Goal: Task Accomplishment & Management: Manage account settings

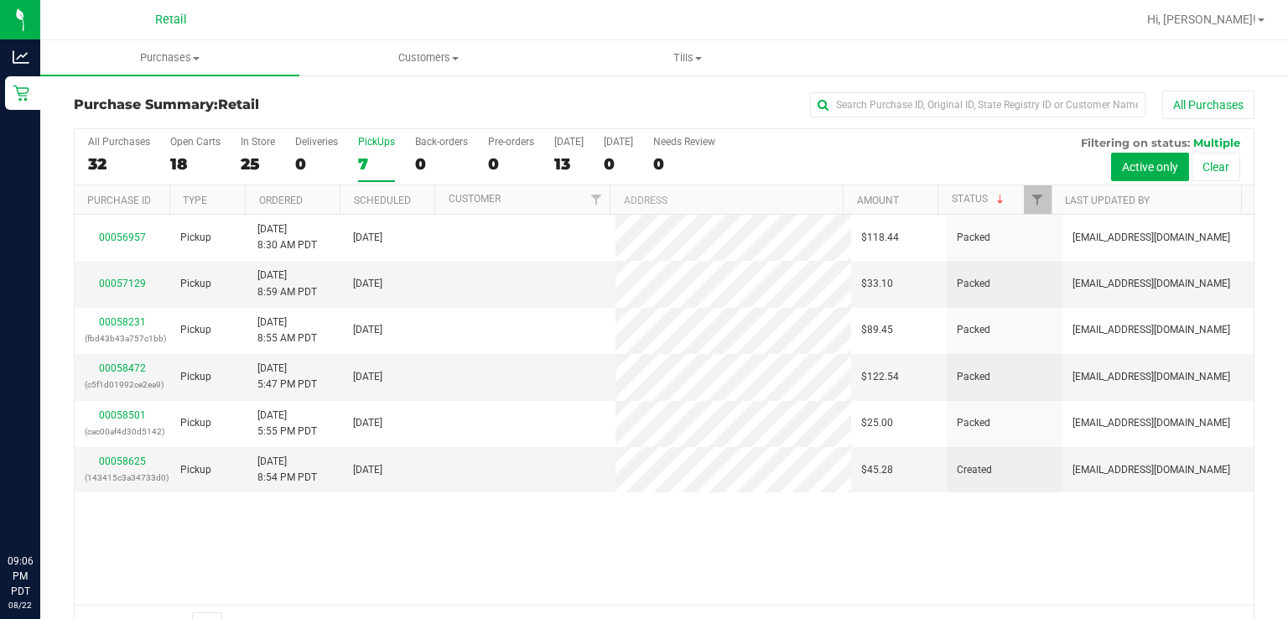
click at [361, 163] on div "7" at bounding box center [376, 163] width 37 height 19
click at [0, 0] on input "PickUps 7" at bounding box center [0, 0] width 0 height 0
click at [994, 198] on span at bounding box center [1000, 199] width 13 height 13
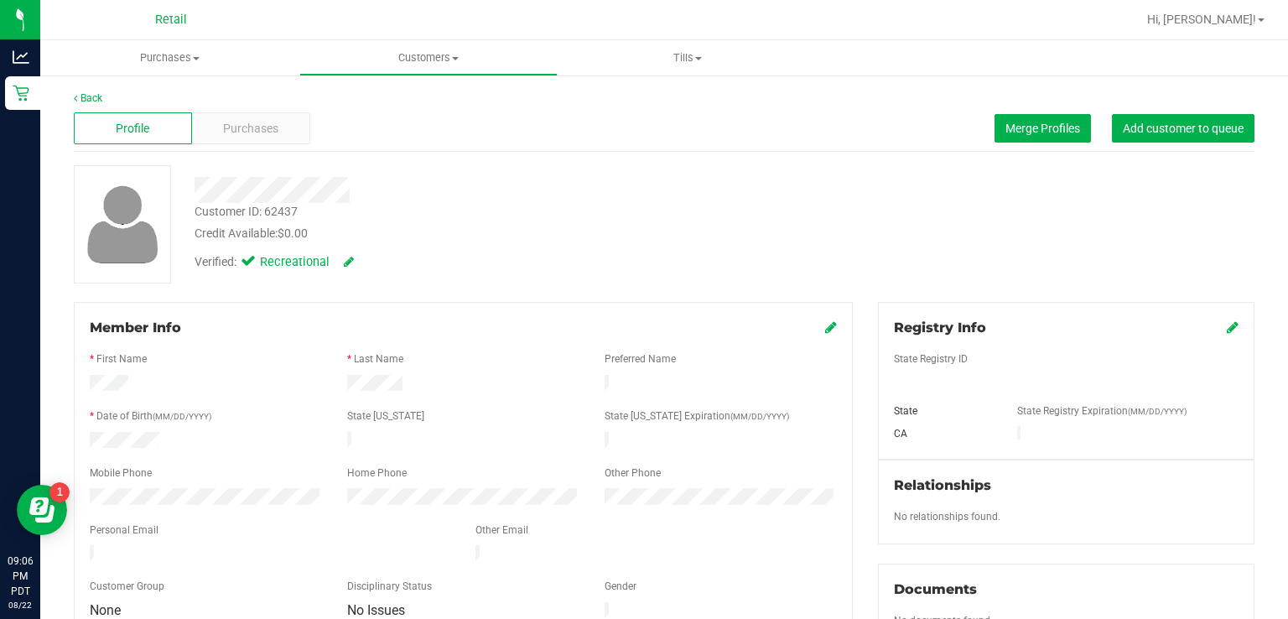
click at [292, 136] on div "Purchases" at bounding box center [251, 128] width 118 height 32
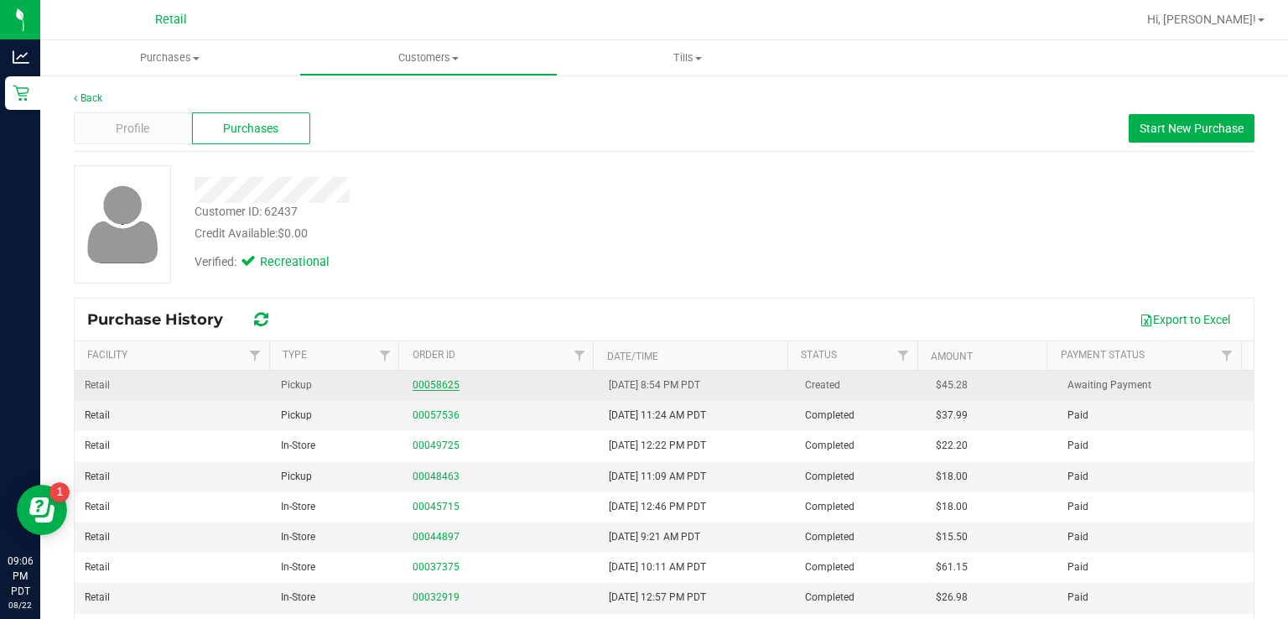
click at [436, 384] on link "00058625" at bounding box center [436, 385] width 47 height 12
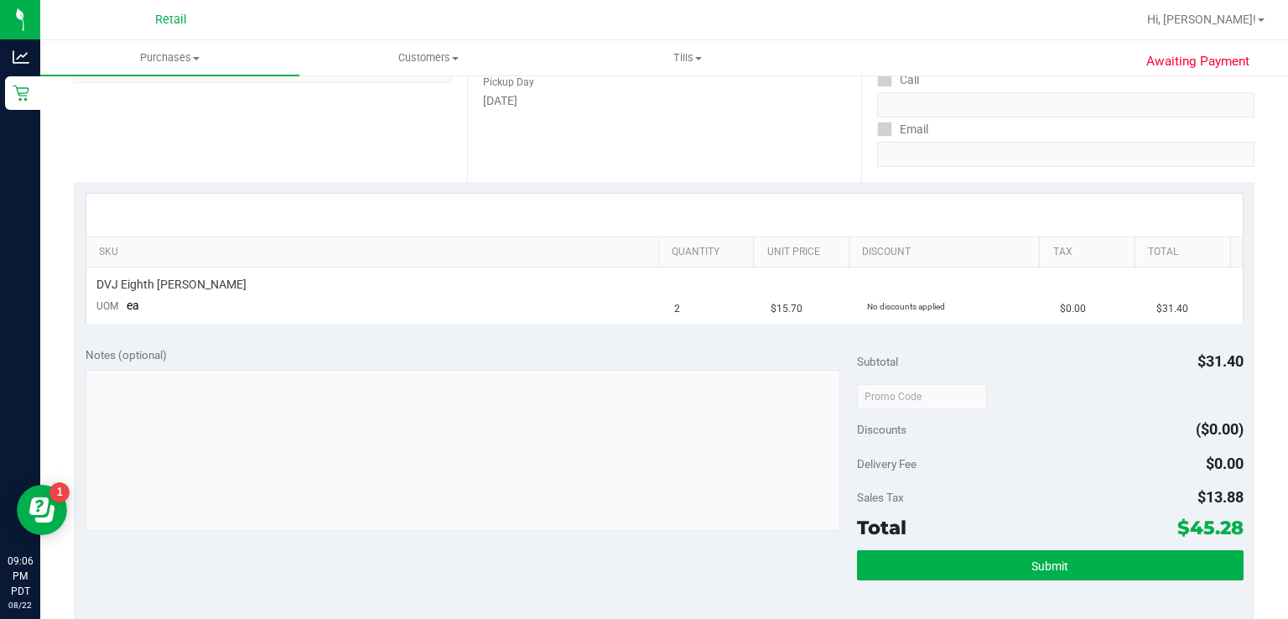
scroll to position [265, 0]
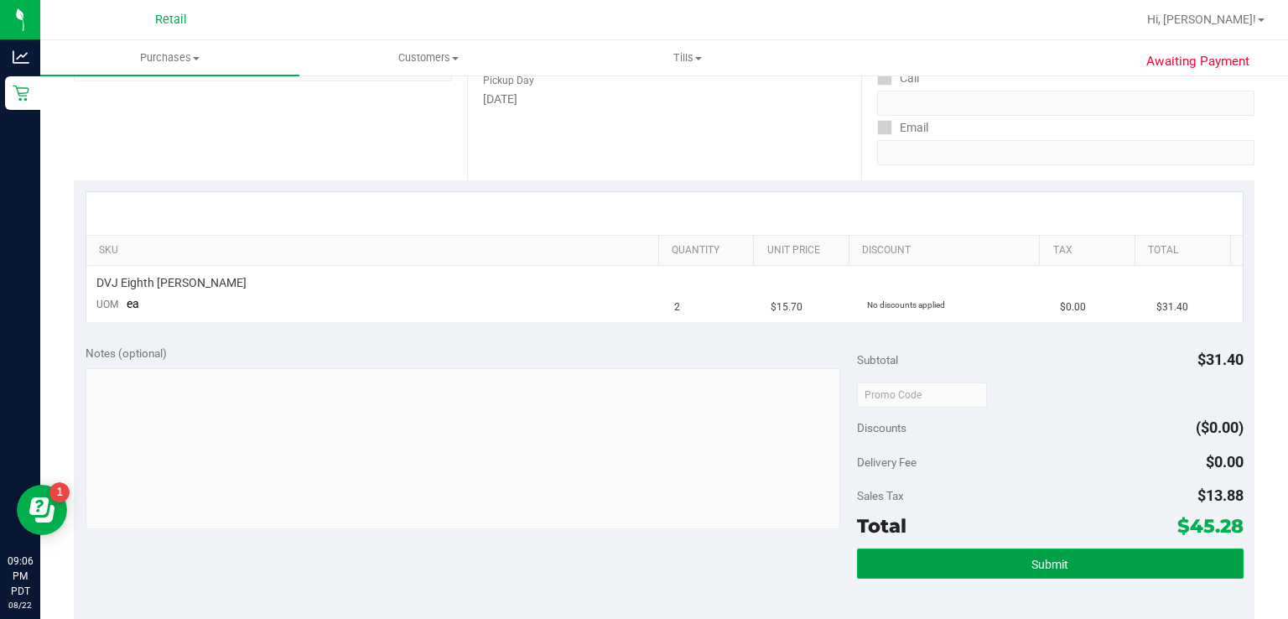
click at [1072, 574] on button "Submit" at bounding box center [1050, 563] width 386 height 30
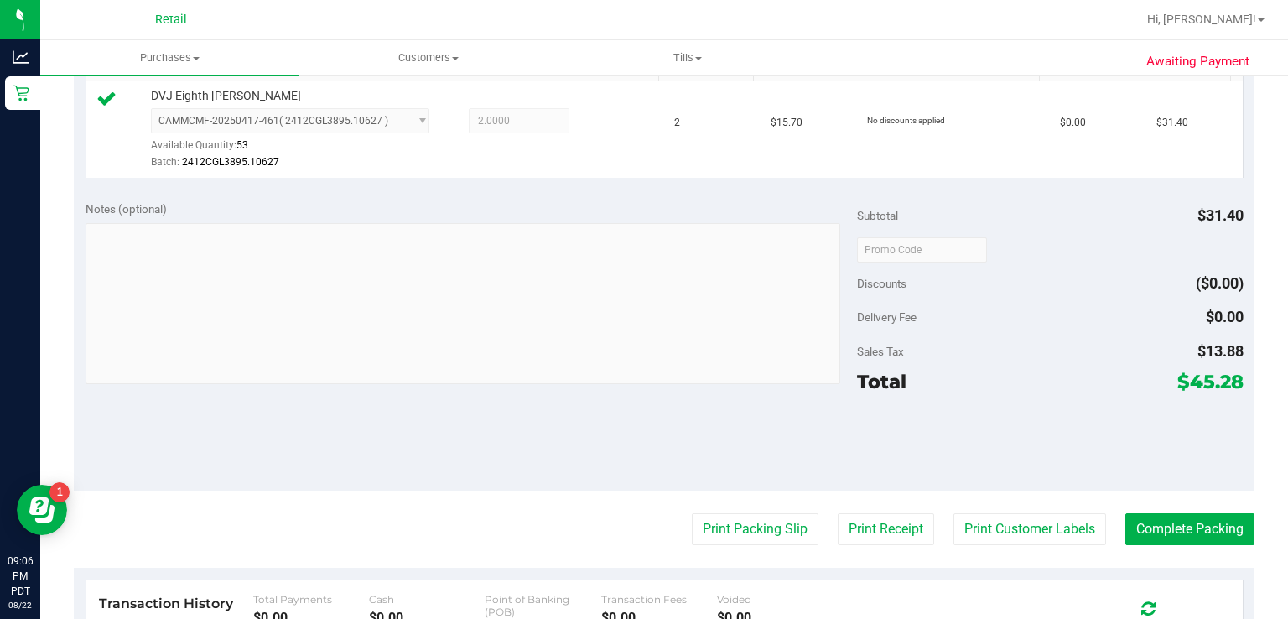
scroll to position [459, 0]
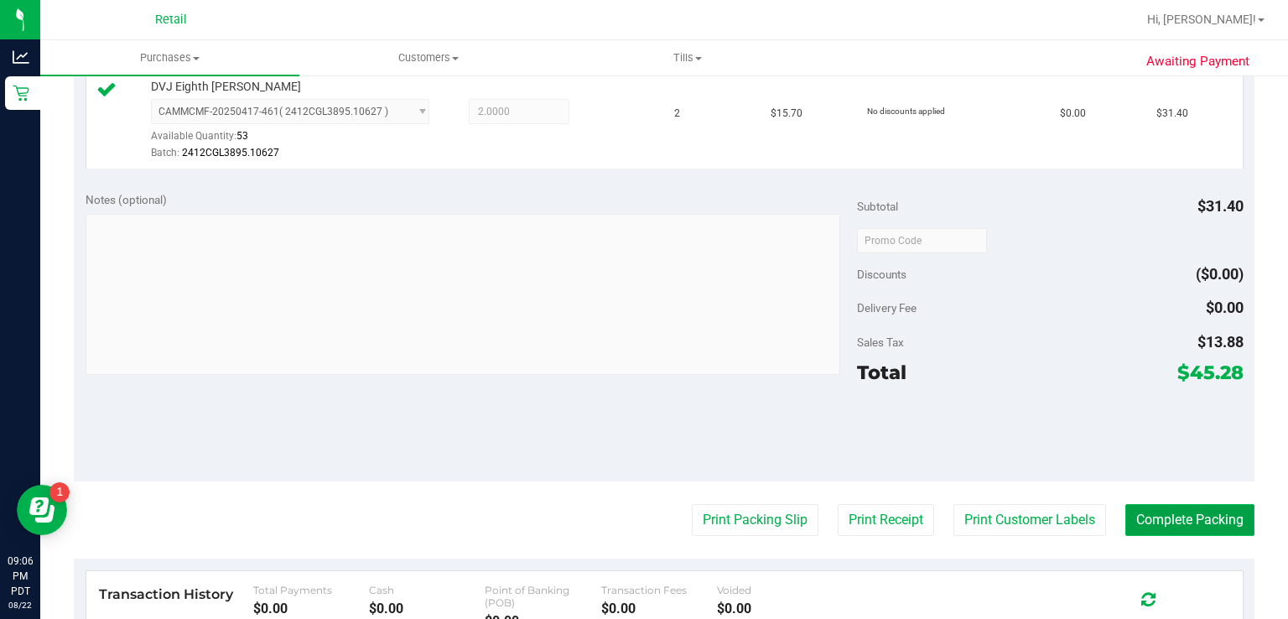
click at [1196, 514] on button "Complete Packing" at bounding box center [1189, 520] width 129 height 32
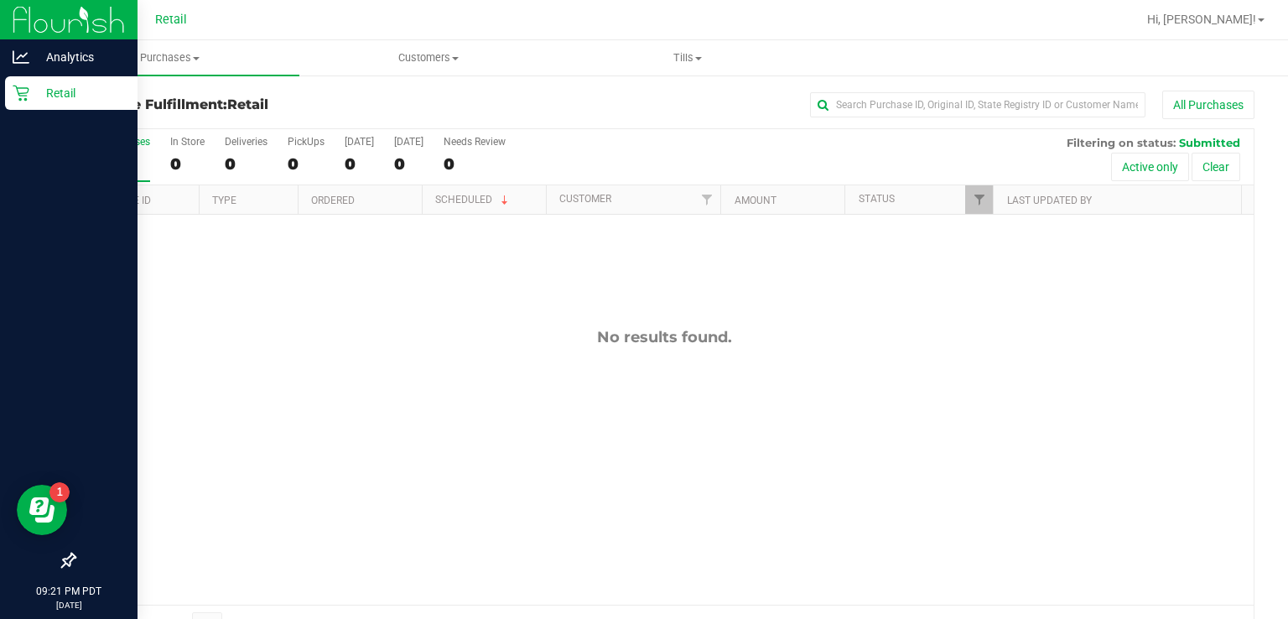
click at [7, 92] on div "Retail" at bounding box center [71, 93] width 132 height 34
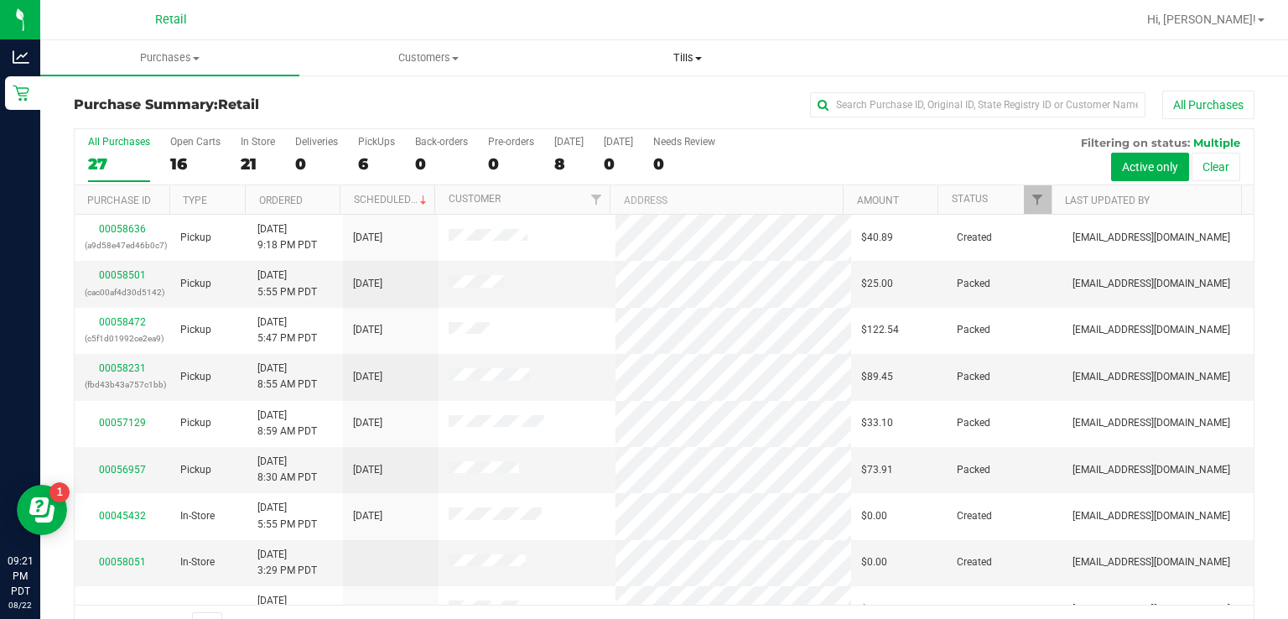
click at [721, 44] on uib-tab-heading "Tills Manage tills" at bounding box center [686, 58] width 257 height 34
click at [617, 104] on span "Manage tills" at bounding box center [614, 101] width 113 height 14
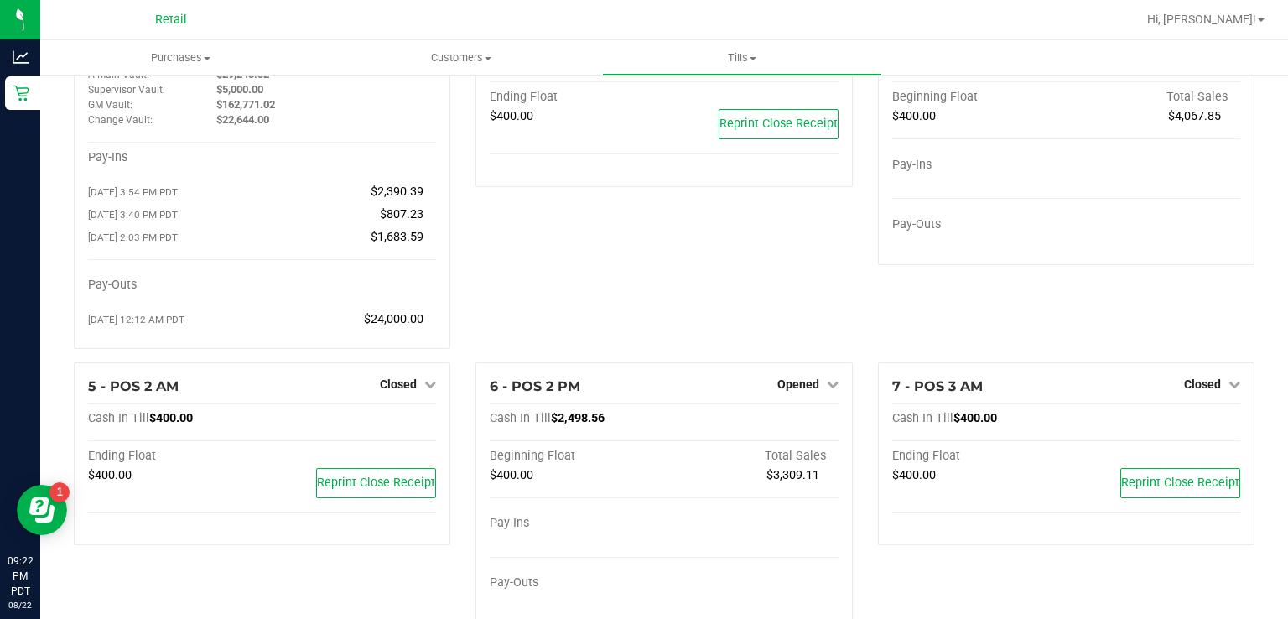
scroll to position [132, 0]
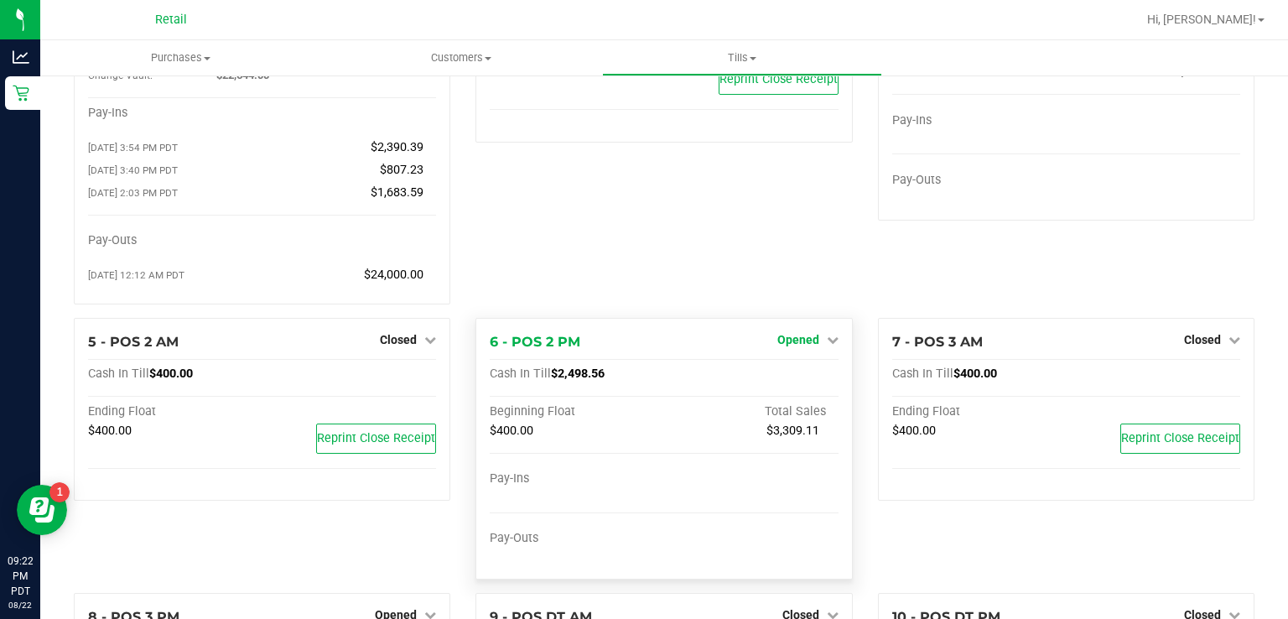
click at [786, 337] on span "Opened" at bounding box center [798, 339] width 42 height 13
click at [812, 376] on link "Close Till" at bounding box center [799, 373] width 45 height 13
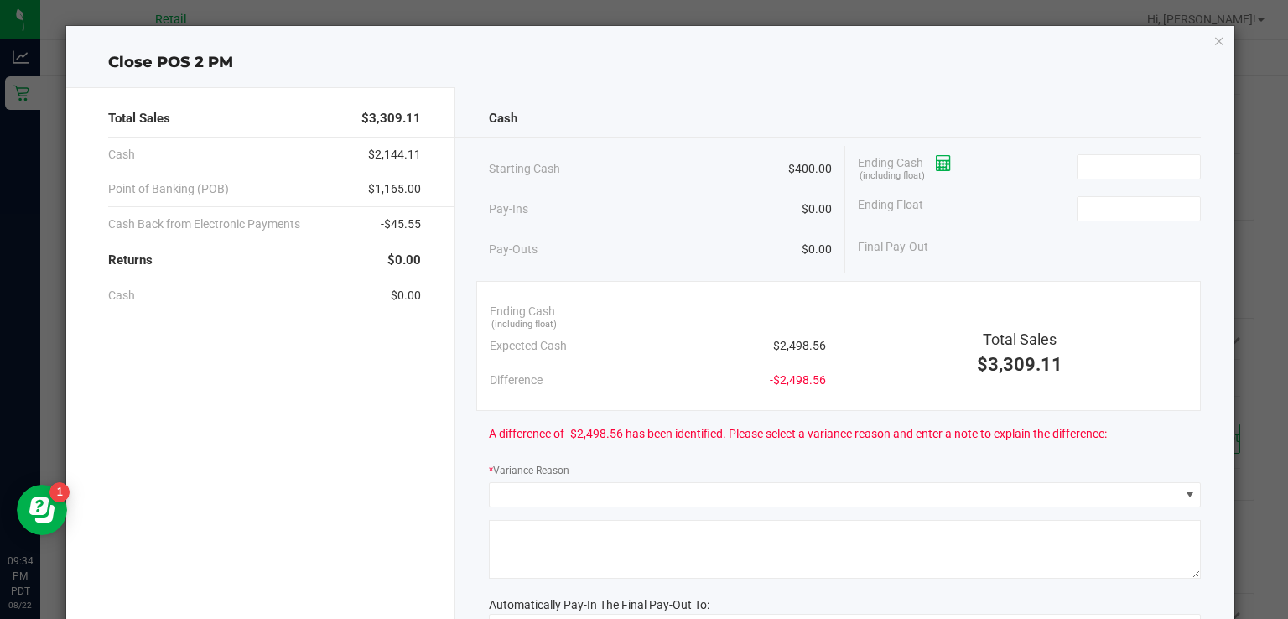
click at [936, 164] on icon at bounding box center [944, 164] width 16 height 12
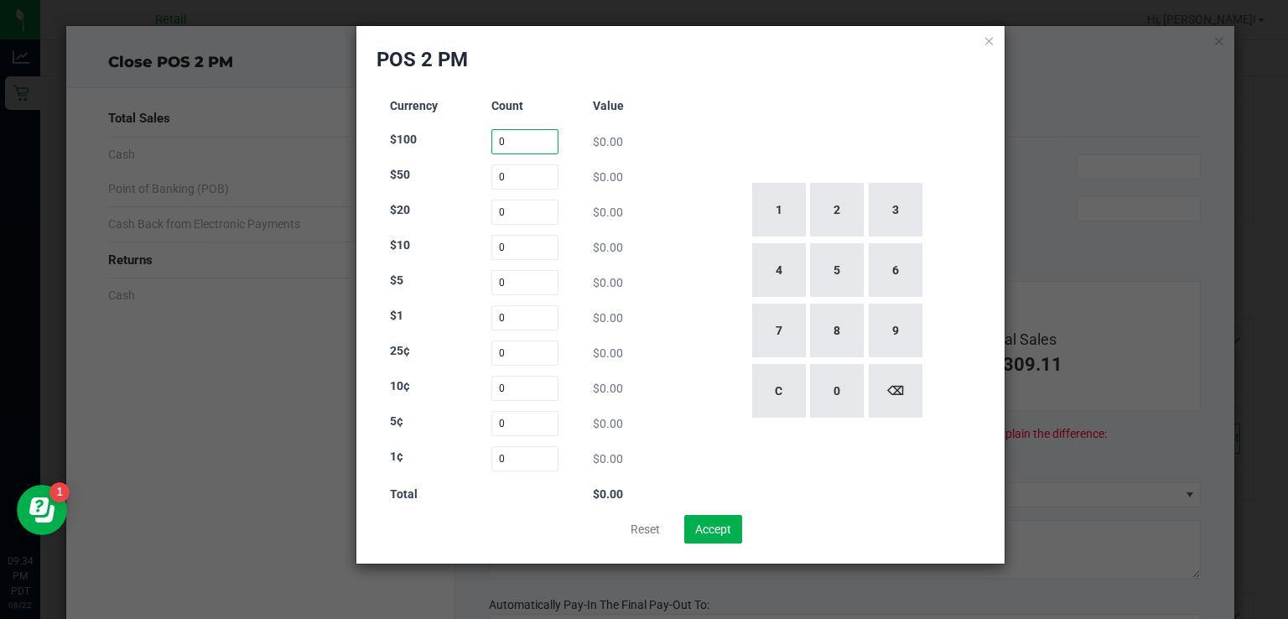
click at [501, 138] on input "0" at bounding box center [525, 141] width 68 height 25
type input "10"
type input "0"
type input "60"
type input "8"
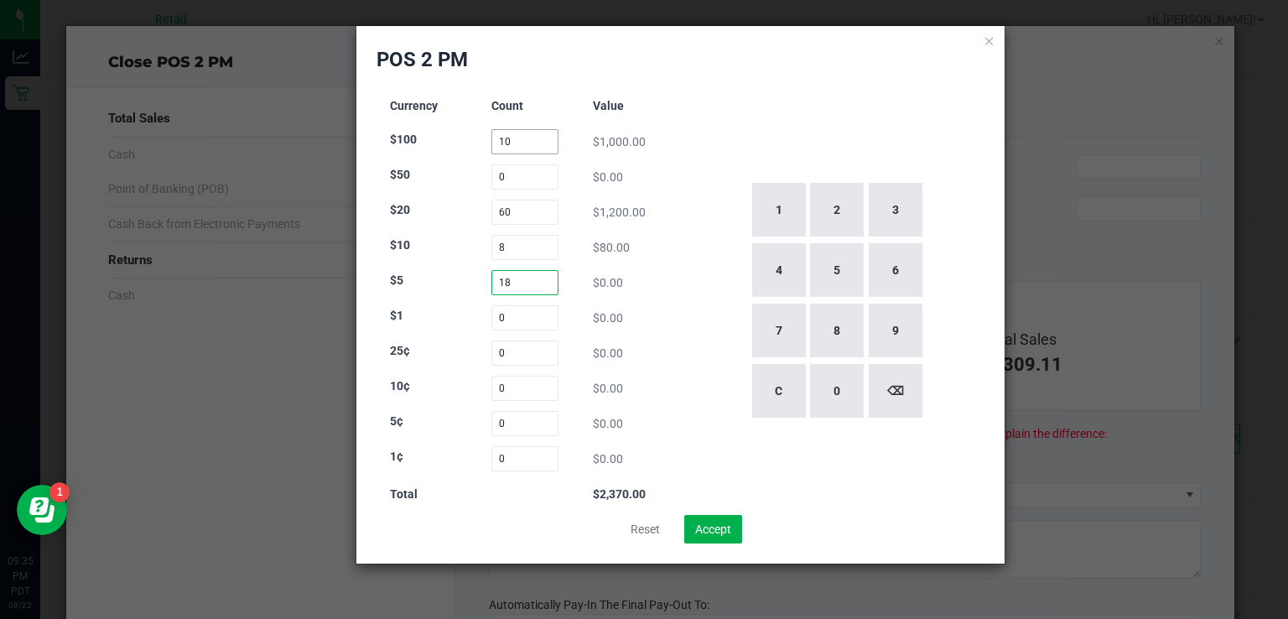
type input "18"
type input "0"
click at [537, 319] on input "0" at bounding box center [525, 317] width 68 height 25
type input "0"
type input "119"
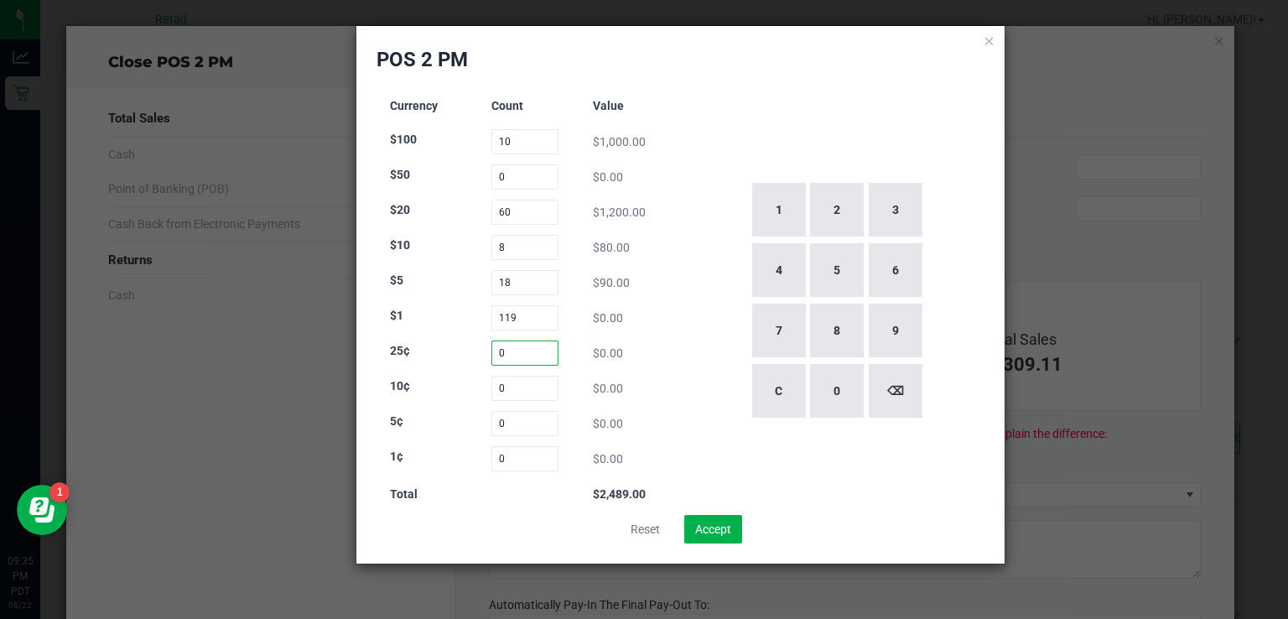
click at [513, 356] on input "0" at bounding box center [525, 352] width 68 height 25
type input "51"
type input "32"
type input "53"
type input "105"
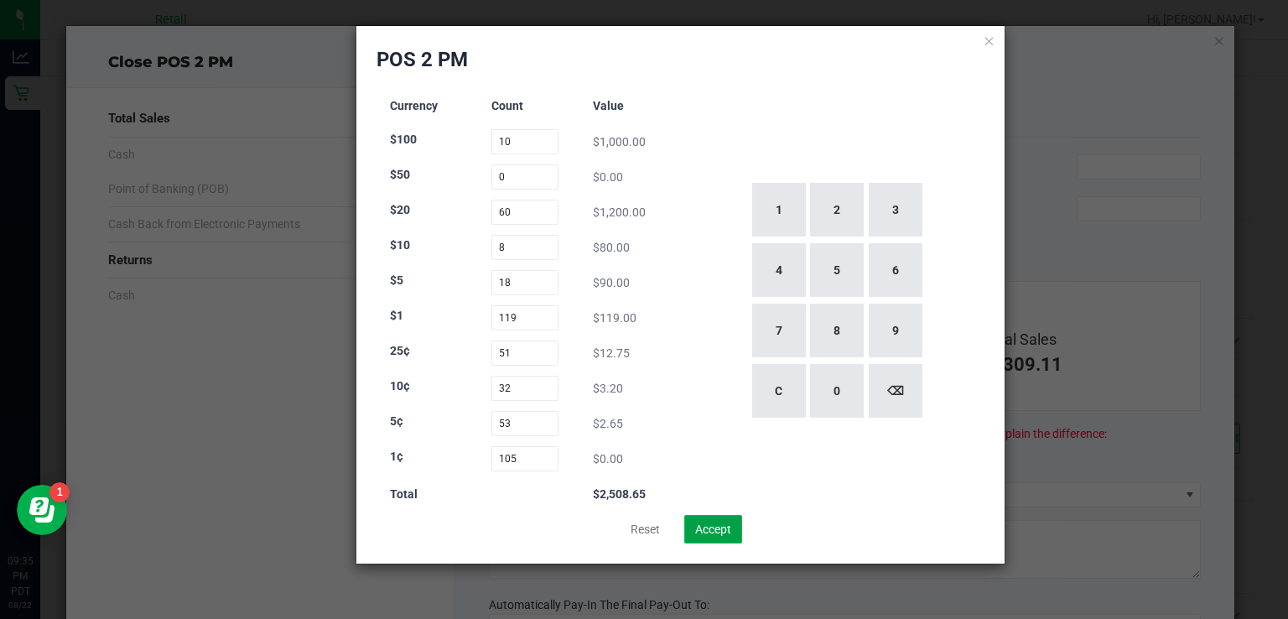
click at [732, 527] on button "Accept" at bounding box center [713, 529] width 58 height 29
type input "$2,508.65"
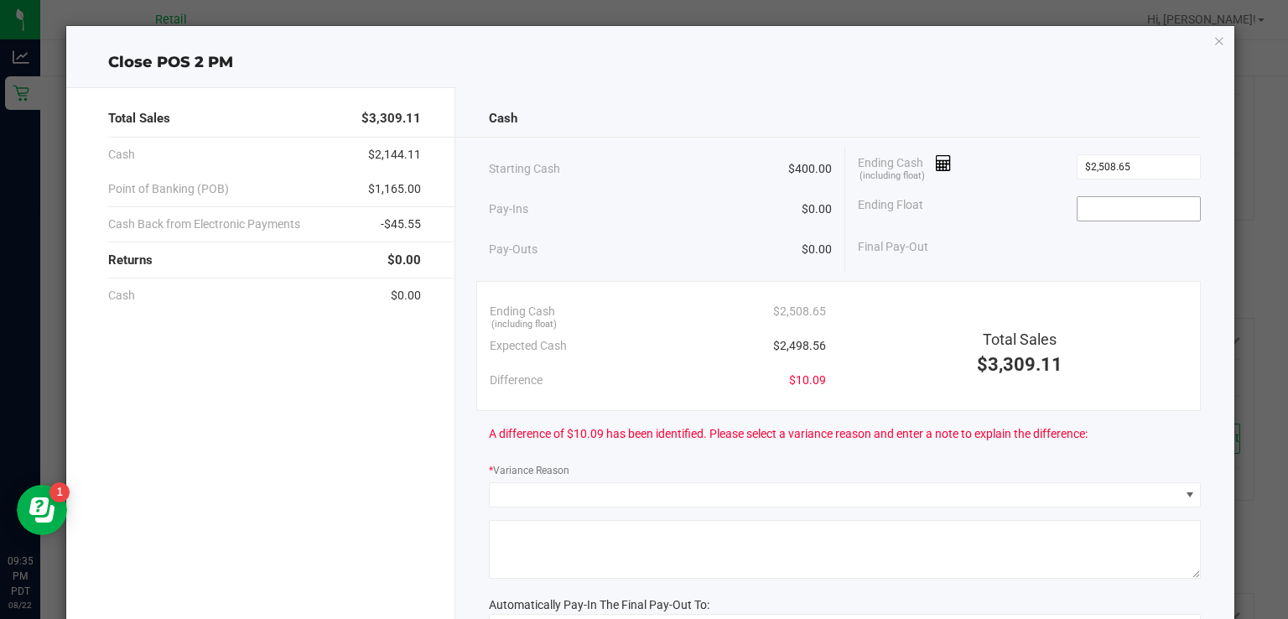
click at [1113, 218] on input at bounding box center [1138, 208] width 123 height 23
click at [855, 463] on div "* Variance Reason" at bounding box center [845, 471] width 712 height 21
type input "$400.00"
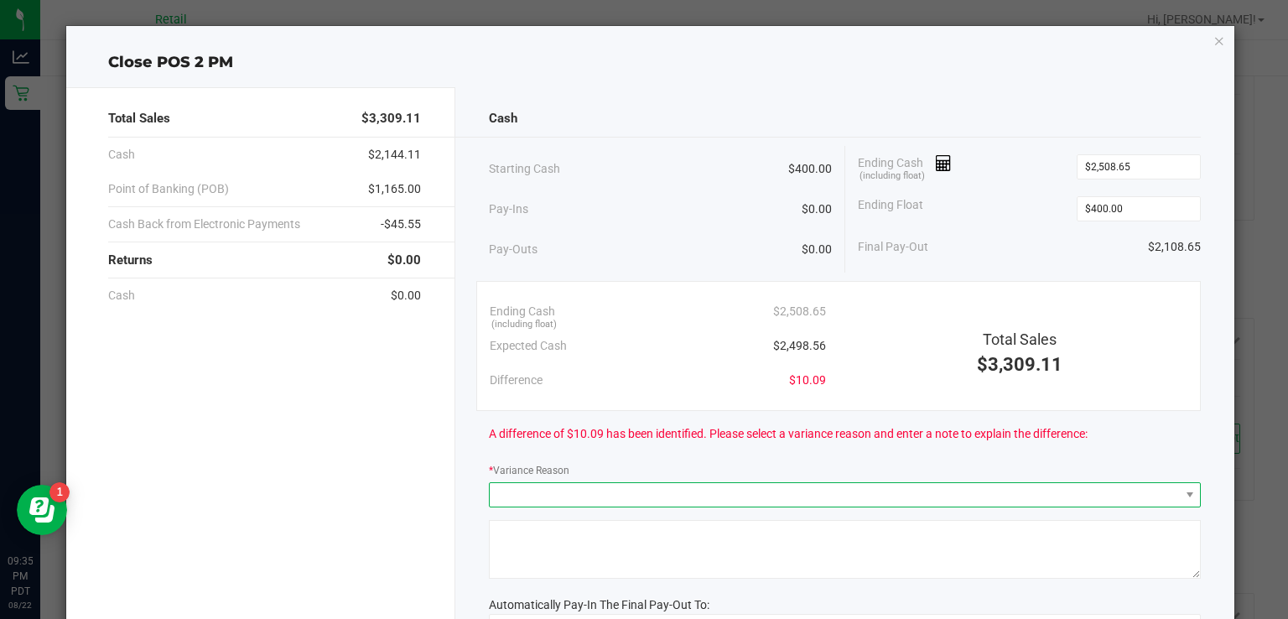
click at [825, 501] on span at bounding box center [834, 494] width 689 height 23
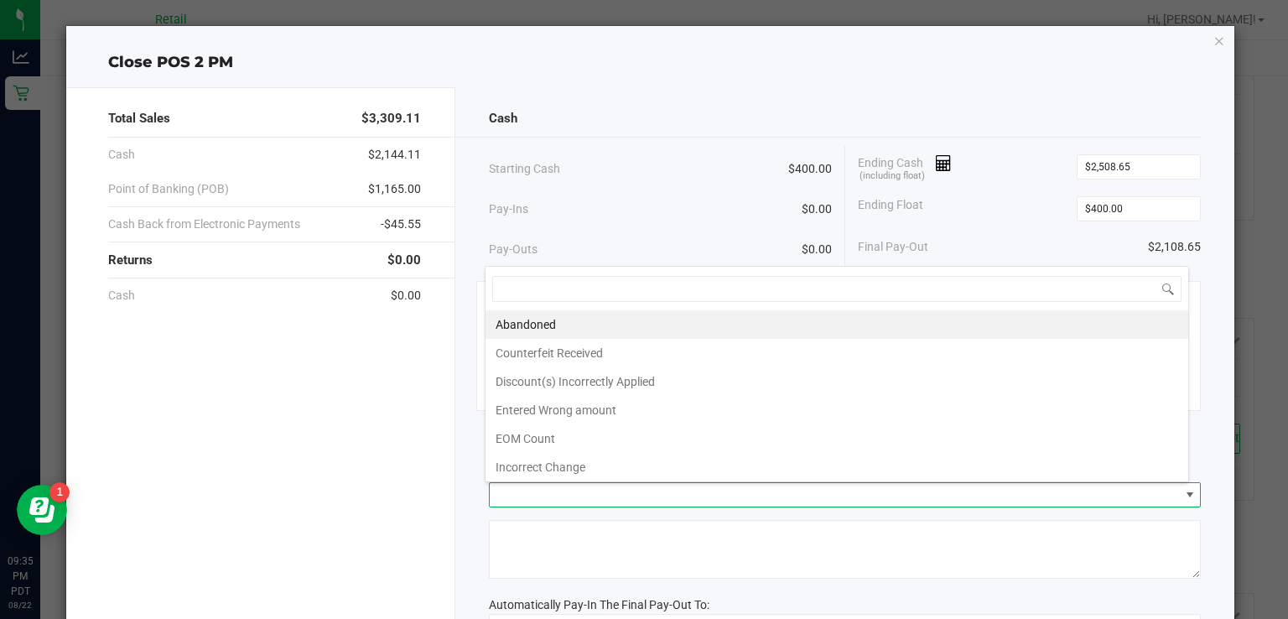
scroll to position [24, 704]
click at [765, 324] on li "Abandoned" at bounding box center [836, 324] width 703 height 29
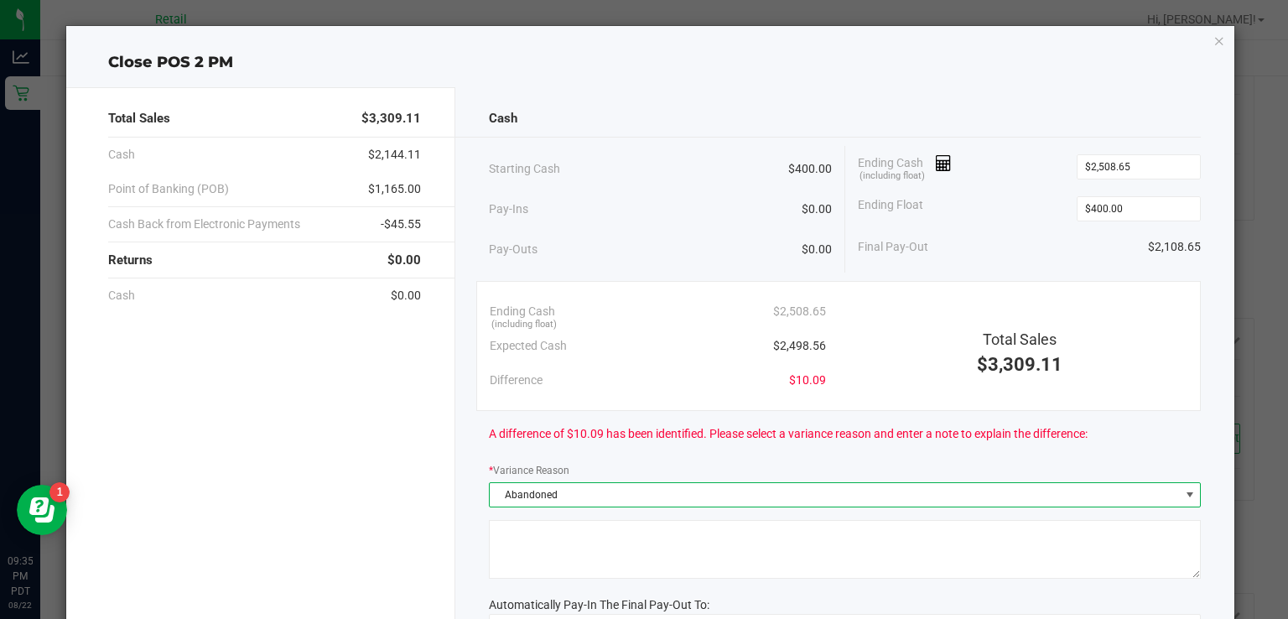
click at [841, 534] on textarea at bounding box center [845, 549] width 712 height 59
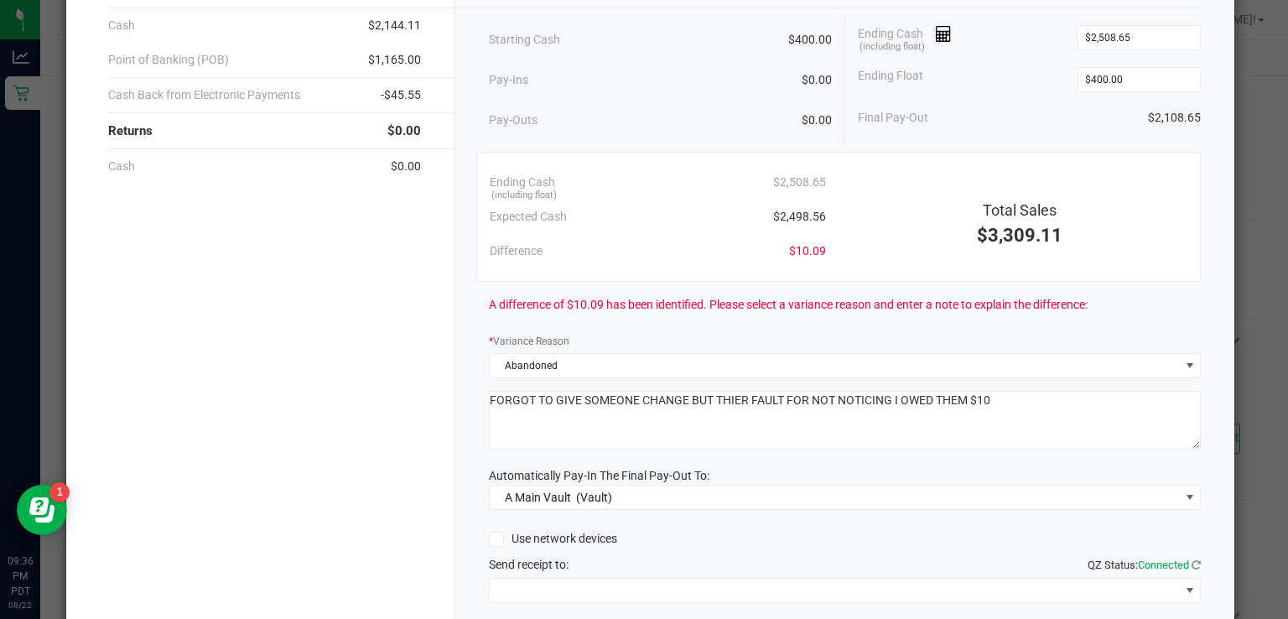
scroll to position [223, 0]
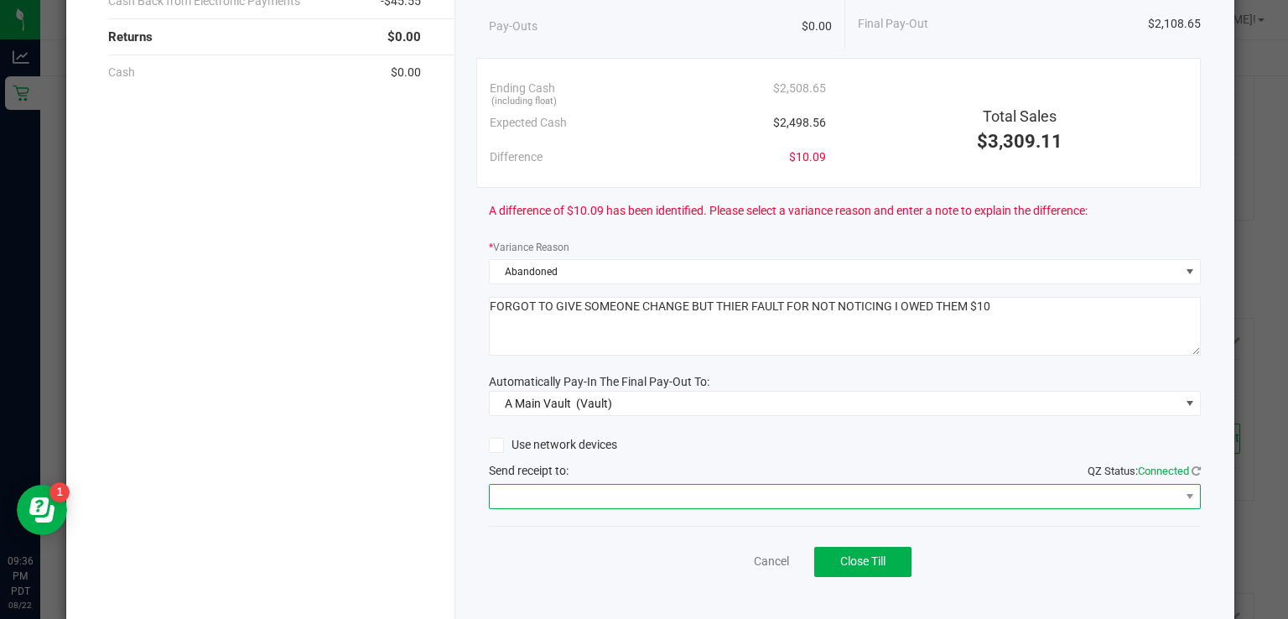
click at [795, 493] on span at bounding box center [834, 496] width 689 height 23
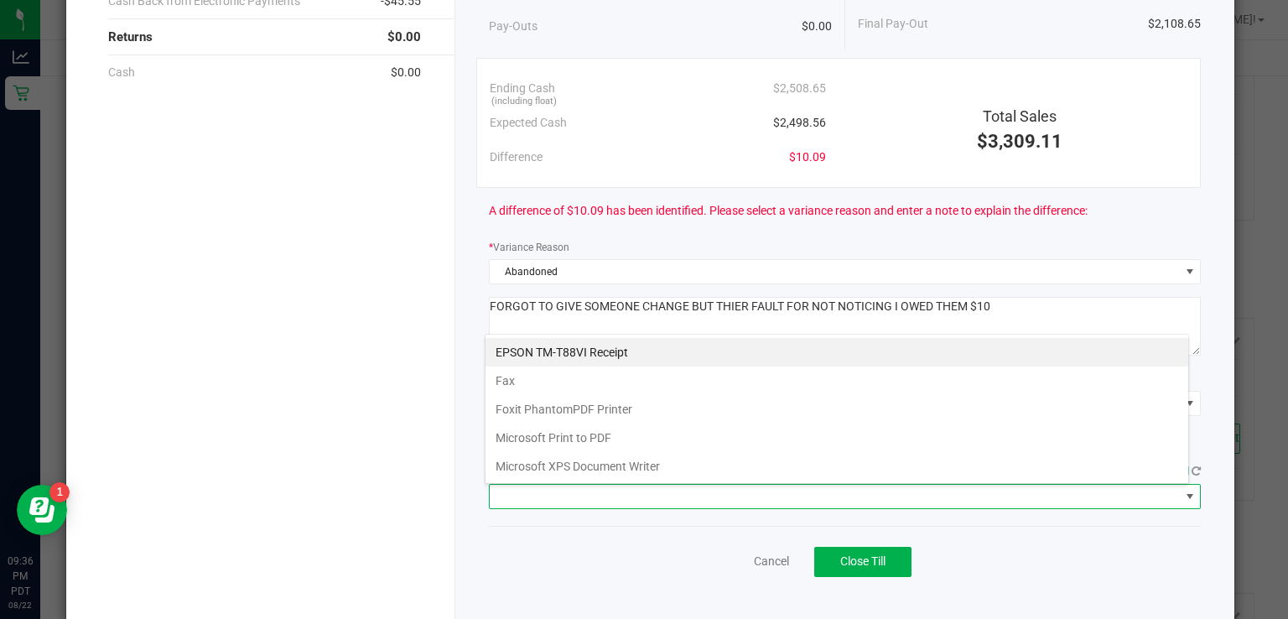
scroll to position [24, 704]
click at [708, 350] on Receipt "EPSON TM-T88VI Receipt" at bounding box center [836, 352] width 703 height 29
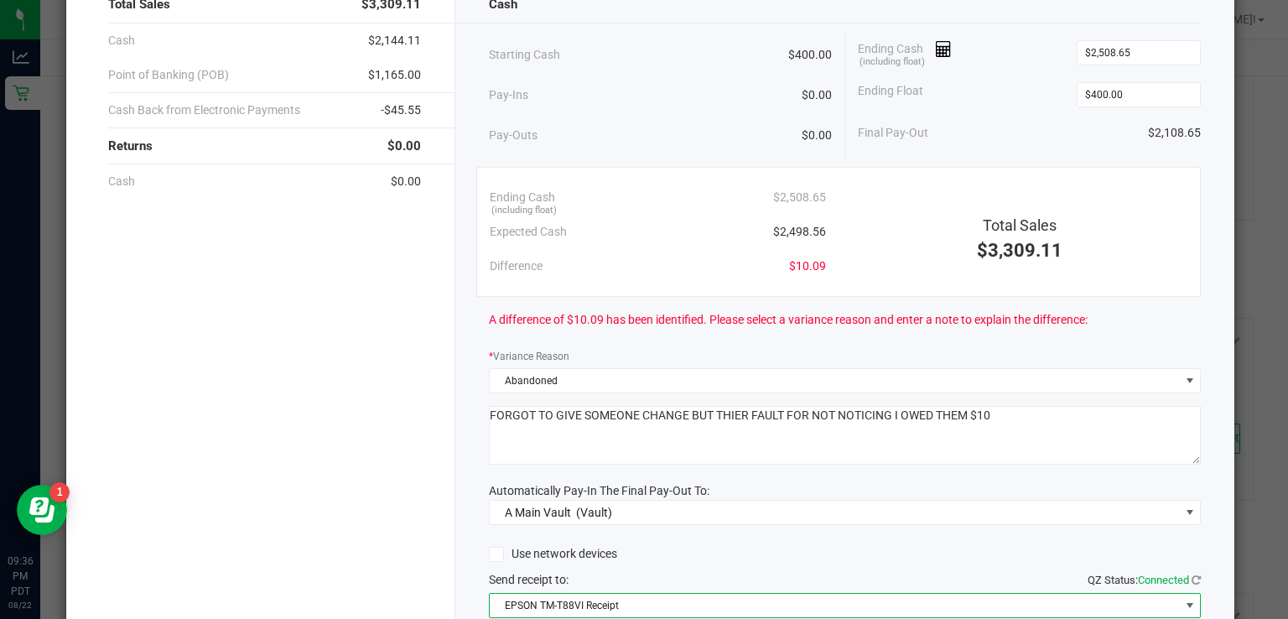
scroll to position [0, 0]
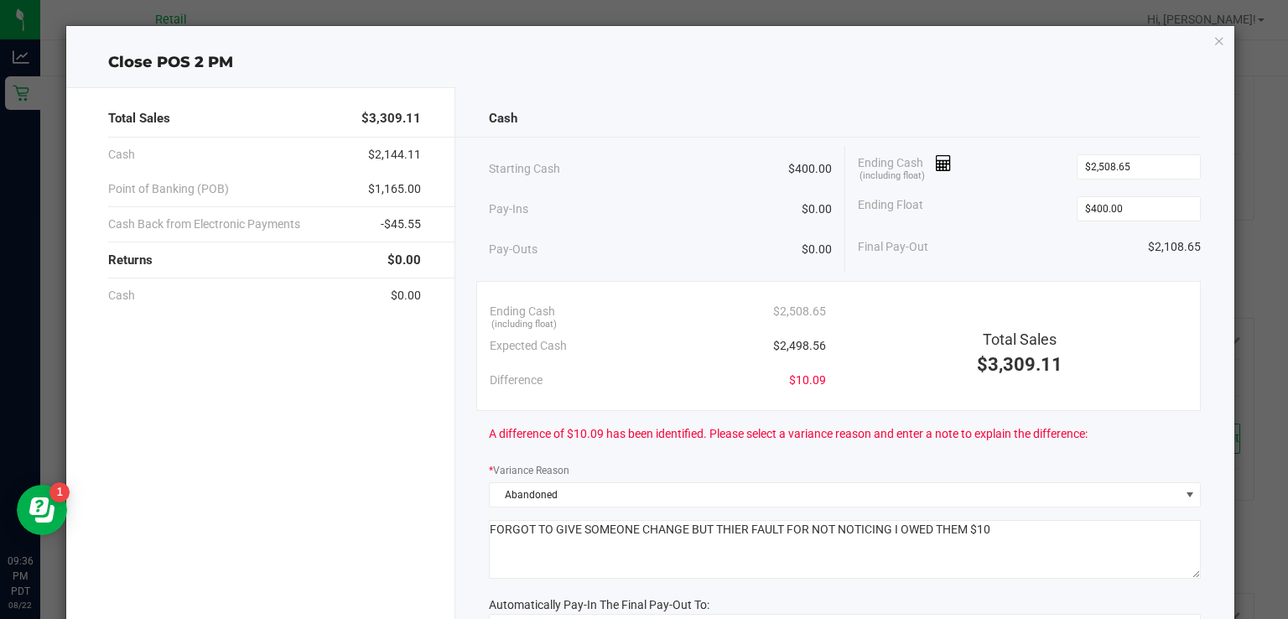
click at [1060, 532] on textarea at bounding box center [845, 549] width 712 height 59
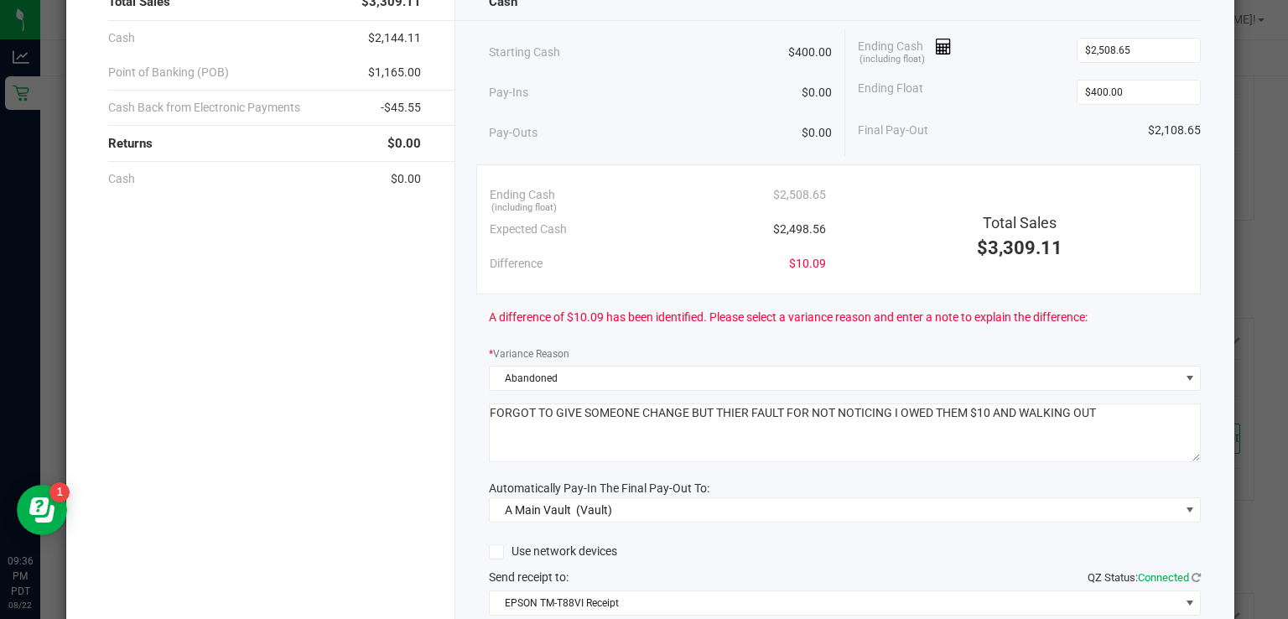
scroll to position [248, 0]
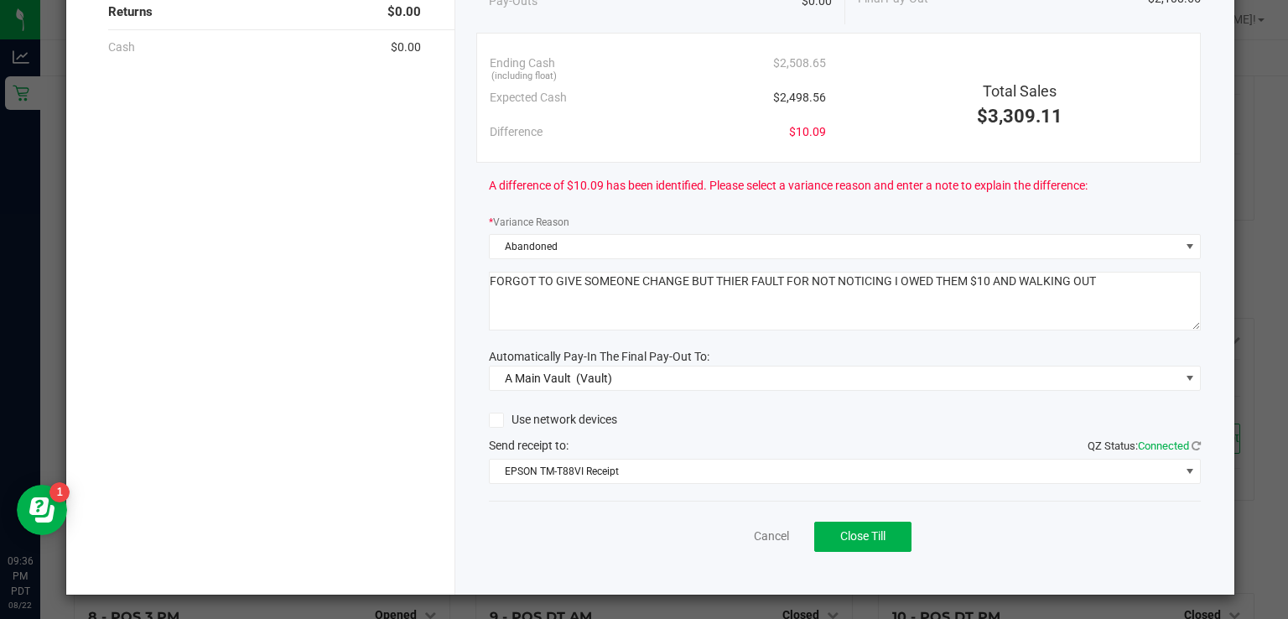
type textarea "FORGOT TO GIVE SOMEONE CHANGE BUT THIER FAULT FOR NOT NOTICING I OWED THEM $10 …"
click at [889, 549] on button "Close Till" at bounding box center [862, 537] width 97 height 30
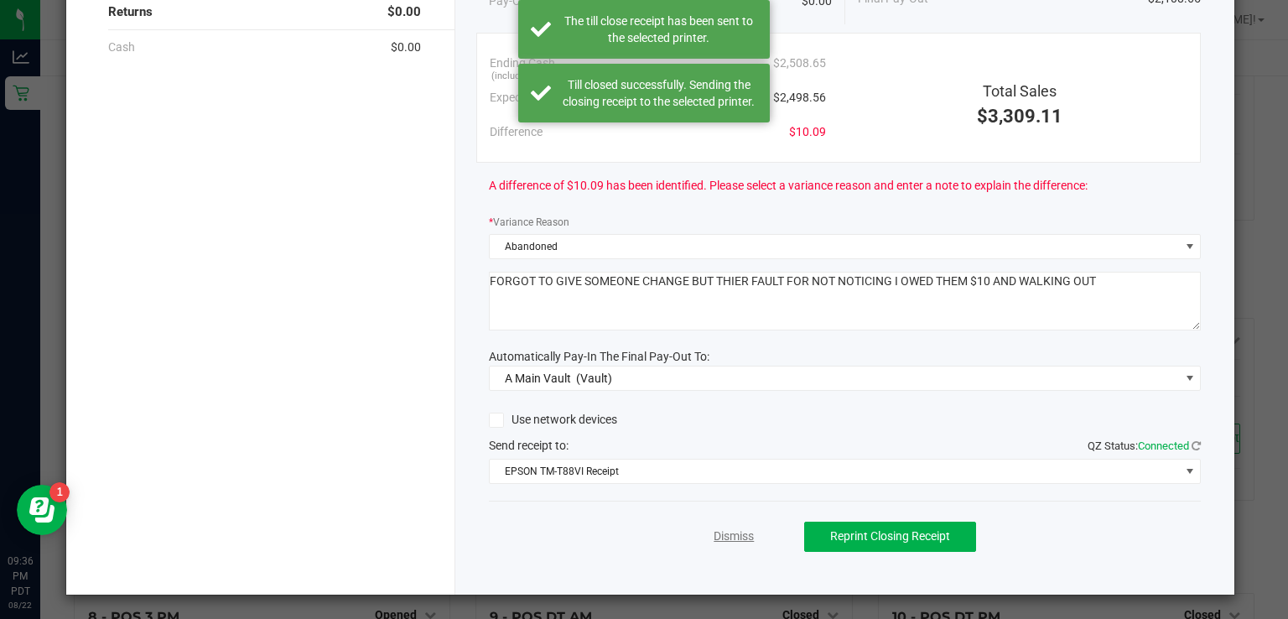
click at [714, 529] on link "Dismiss" at bounding box center [734, 536] width 40 height 18
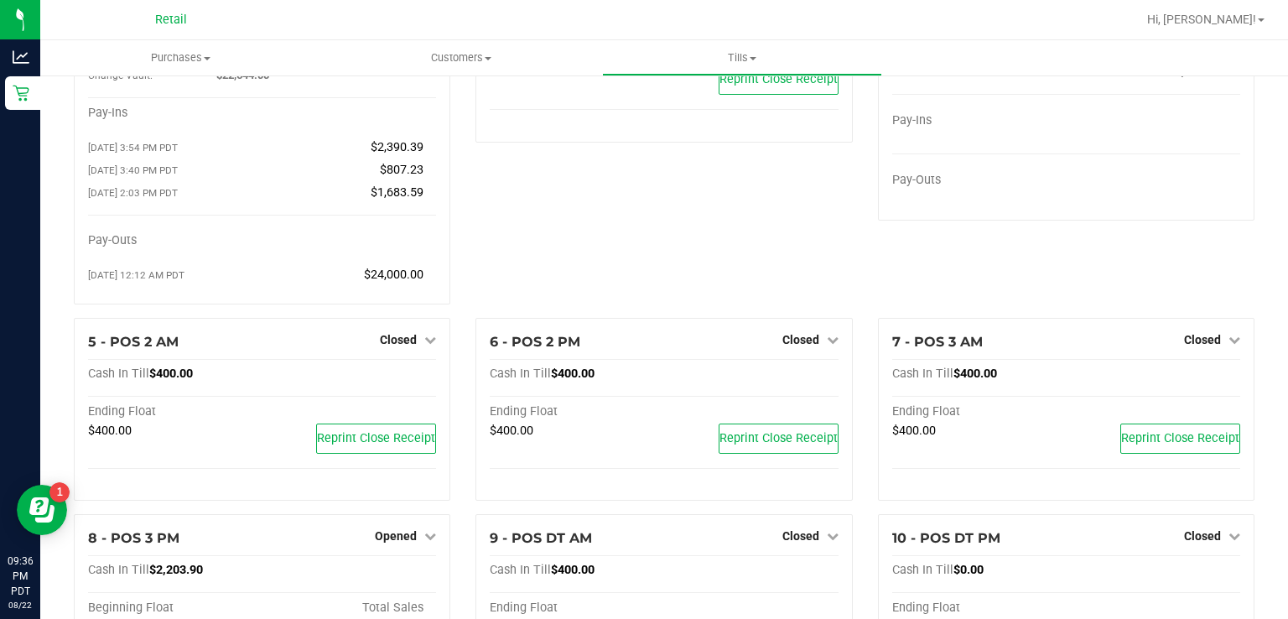
scroll to position [0, 0]
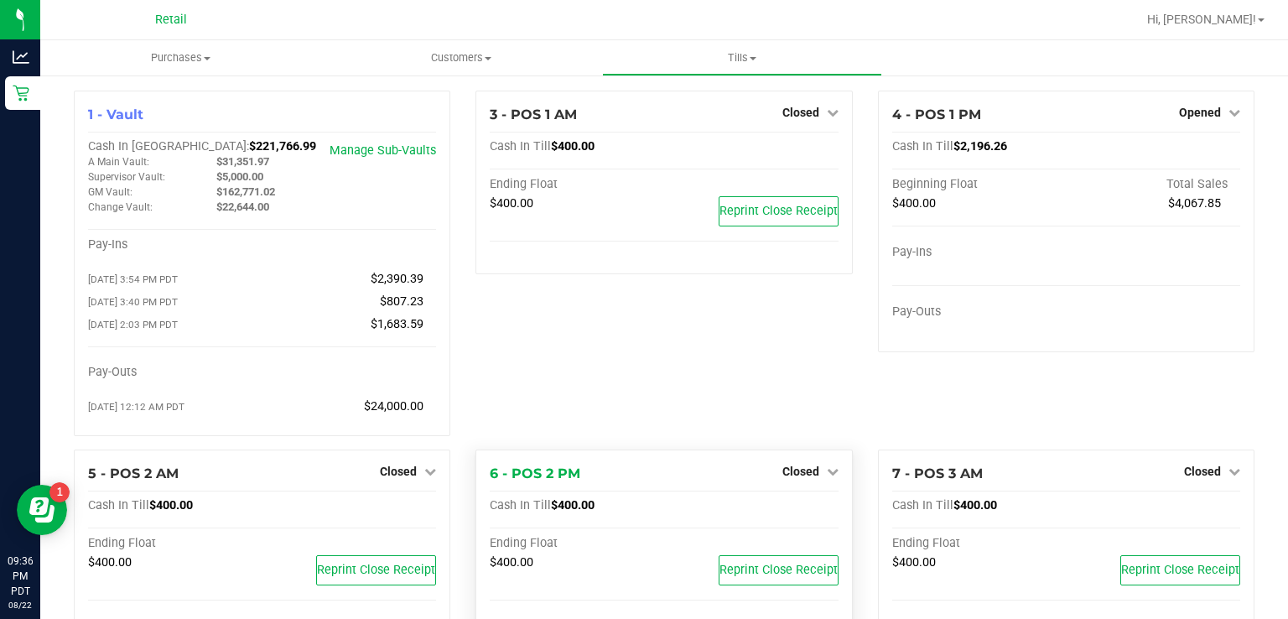
click at [760, 480] on div "6 - POS 2 PM Closed Open Till" at bounding box center [664, 474] width 348 height 20
click at [1225, 22] on span "Hi, [PERSON_NAME]!" at bounding box center [1201, 19] width 109 height 13
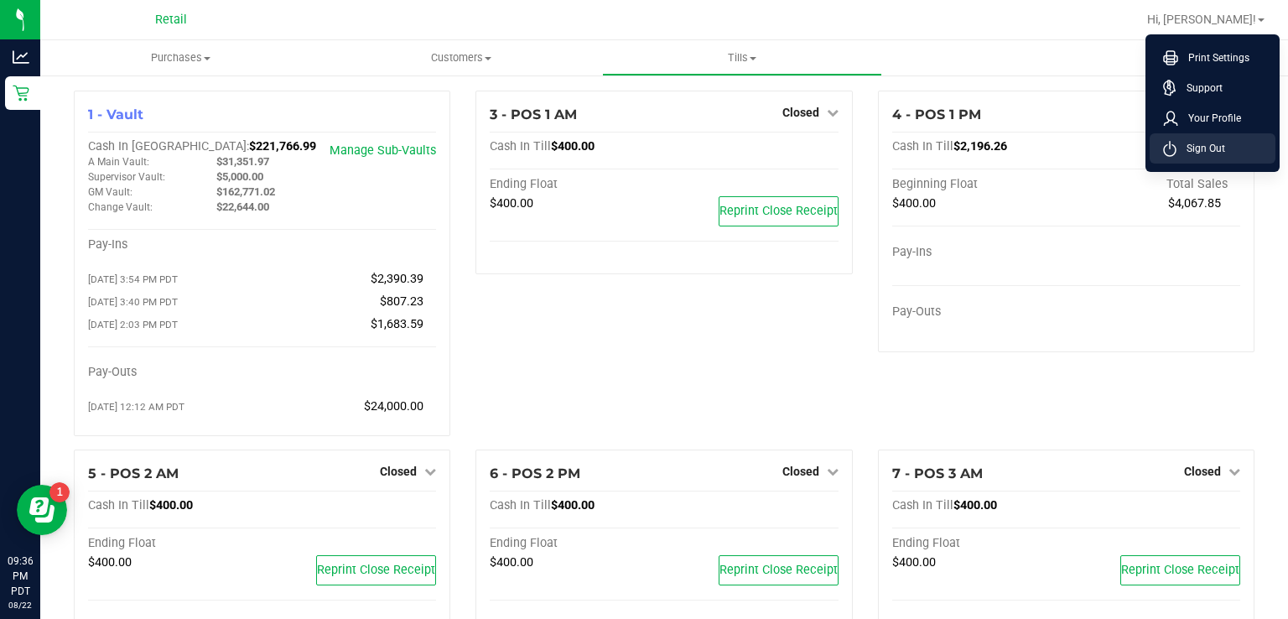
click at [1173, 161] on li "Sign Out" at bounding box center [1213, 148] width 126 height 30
